Goal: Task Accomplishment & Management: Manage account settings

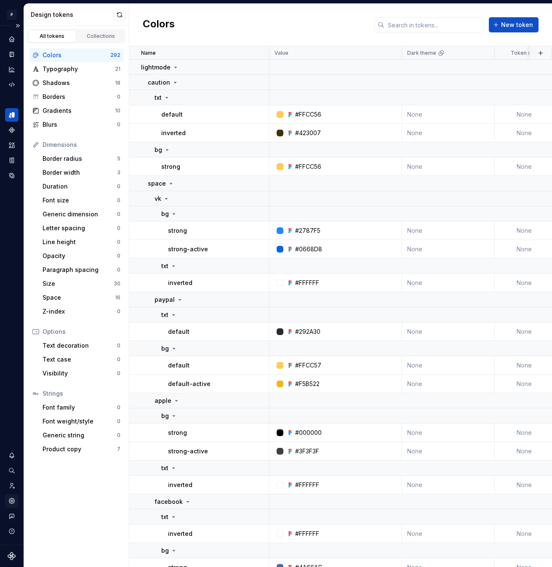
click at [13, 496] on div "Settings" at bounding box center [11, 501] width 13 height 13
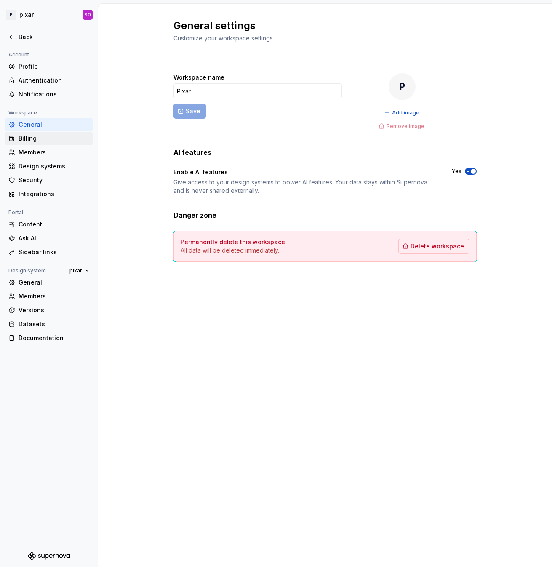
click at [36, 137] on div "Billing" at bounding box center [54, 138] width 71 height 8
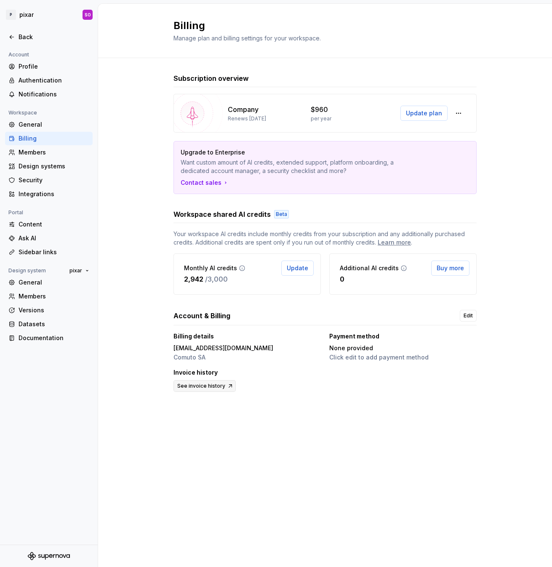
click at [211, 388] on span "See invoice history" at bounding box center [201, 386] width 48 height 7
